Goal: Check status

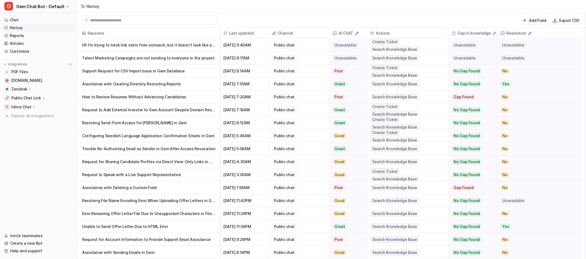
click at [185, 133] on p "Configuring Swedish Language Application Confirmation Emails in Gem" at bounding box center [148, 135] width 133 height 13
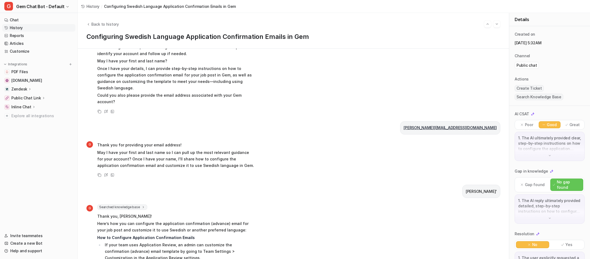
scroll to position [212, 0]
